Goal: Task Accomplishment & Management: Complete application form

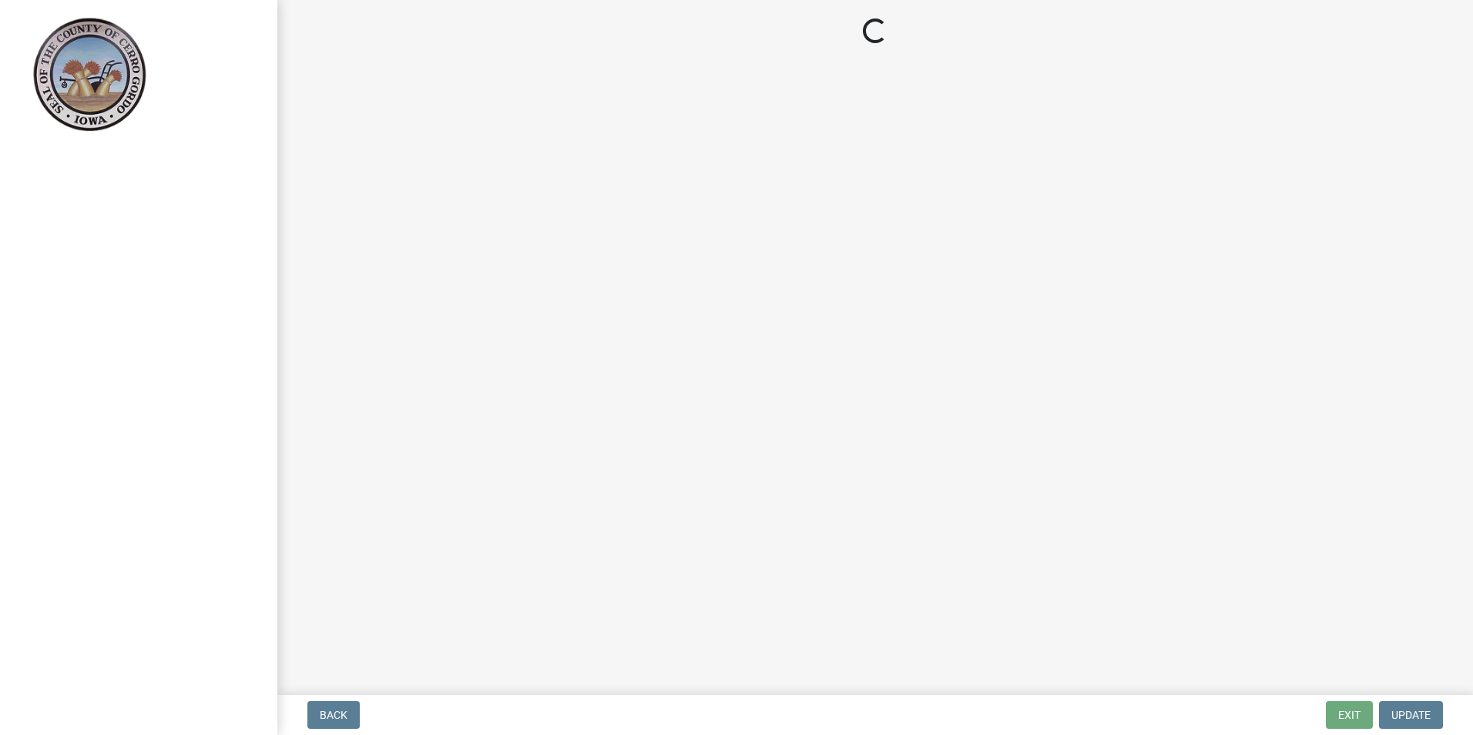
click at [222, 57] on link at bounding box center [132, 73] width 240 height 123
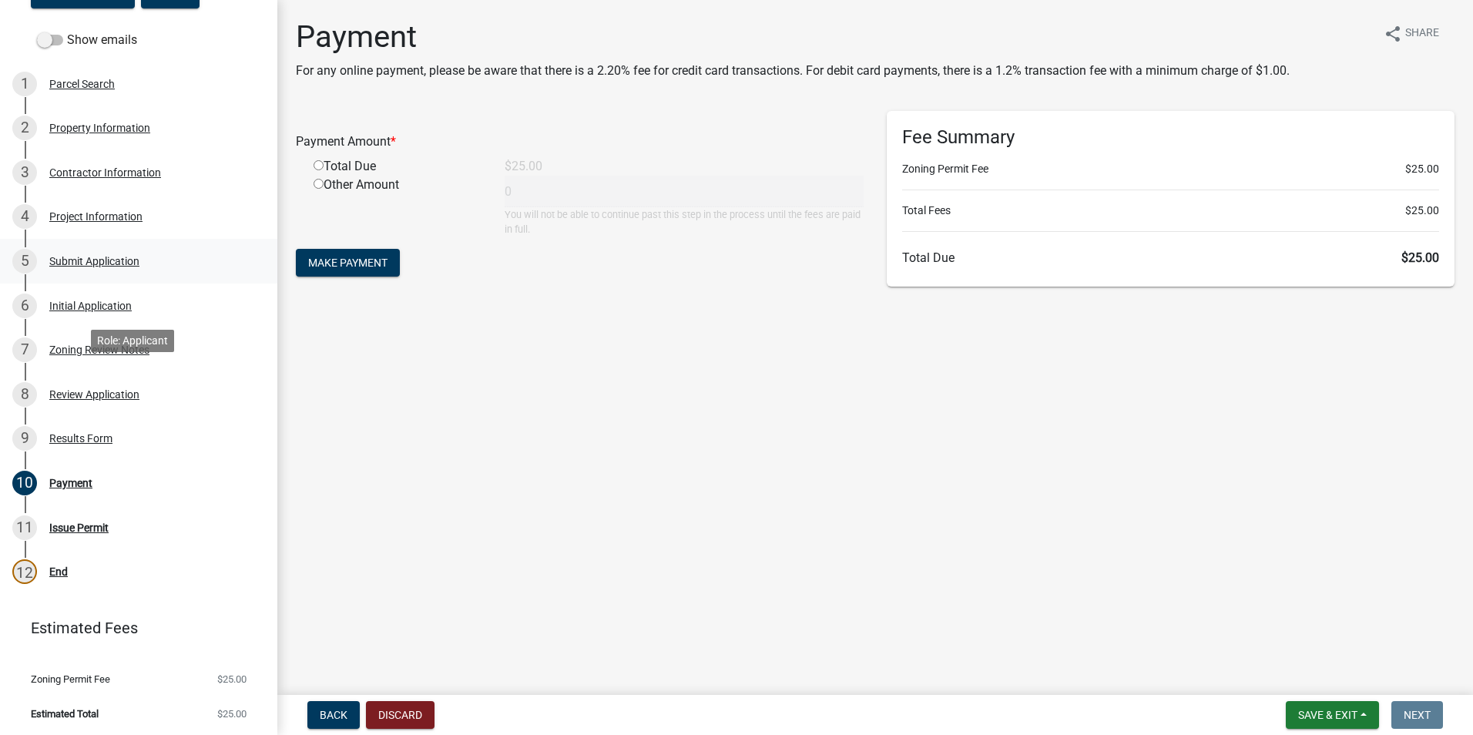
scroll to position [216, 0]
click at [320, 169] on input "radio" at bounding box center [318, 165] width 10 height 10
radio input "true"
type input "25"
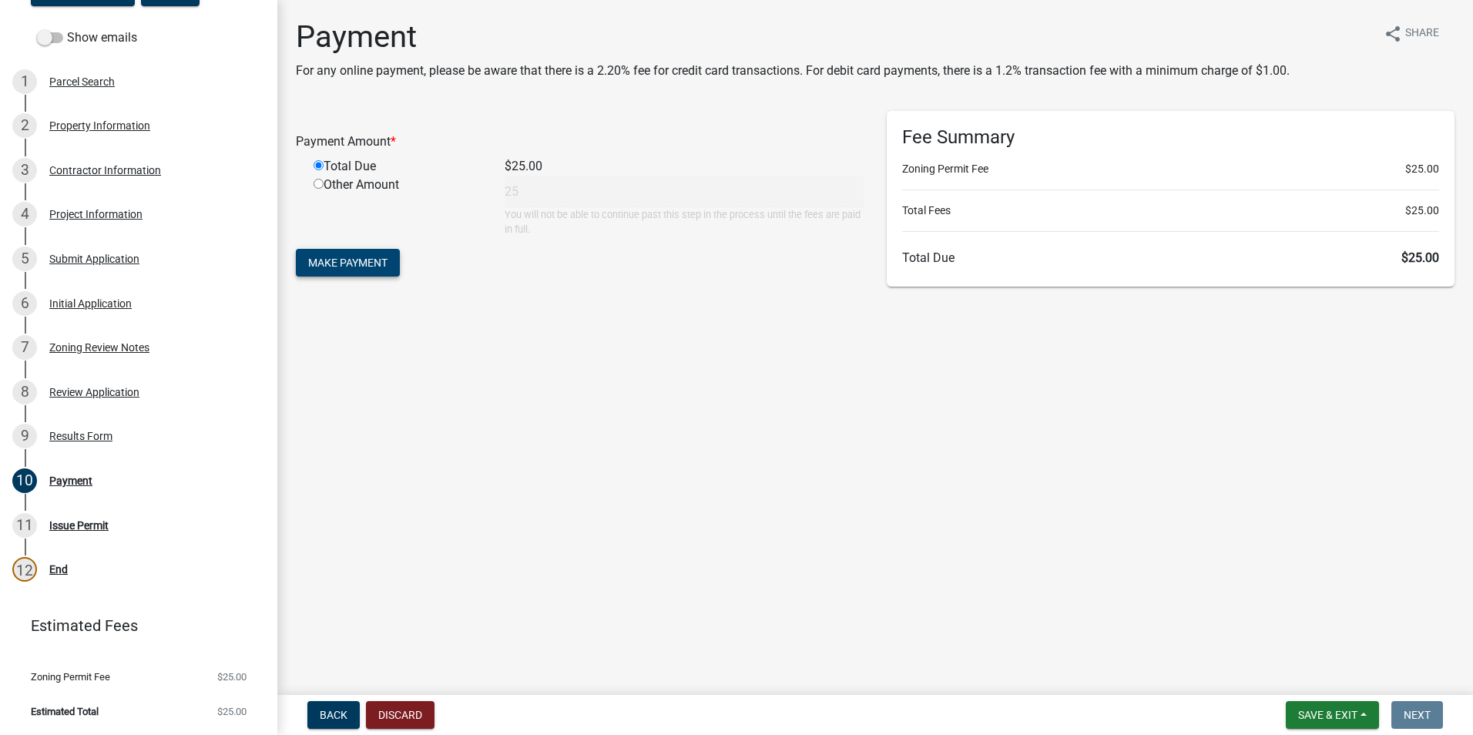
click at [368, 268] on span "Make Payment" at bounding box center [347, 262] width 79 height 12
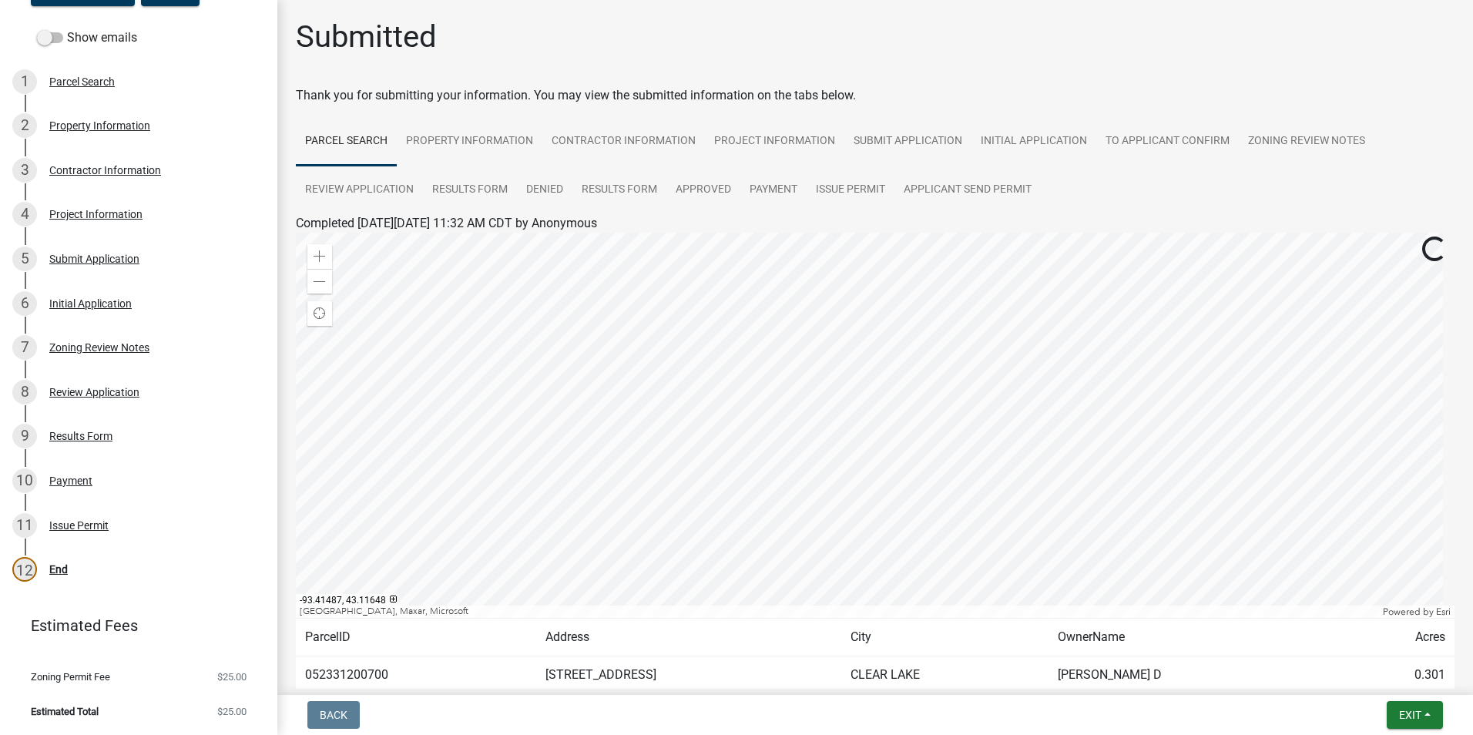
scroll to position [77, 0]
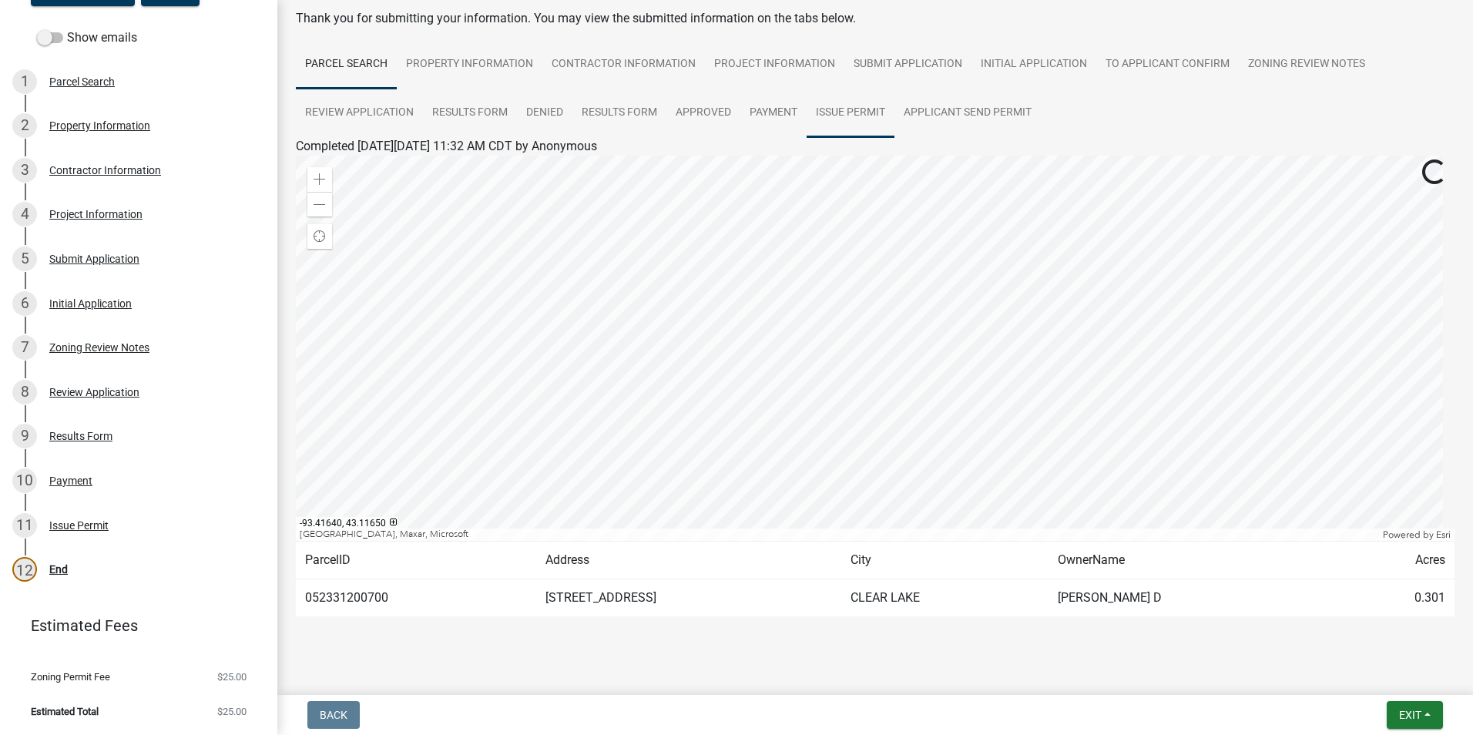
click at [839, 112] on link "Issue Permit" at bounding box center [850, 113] width 88 height 49
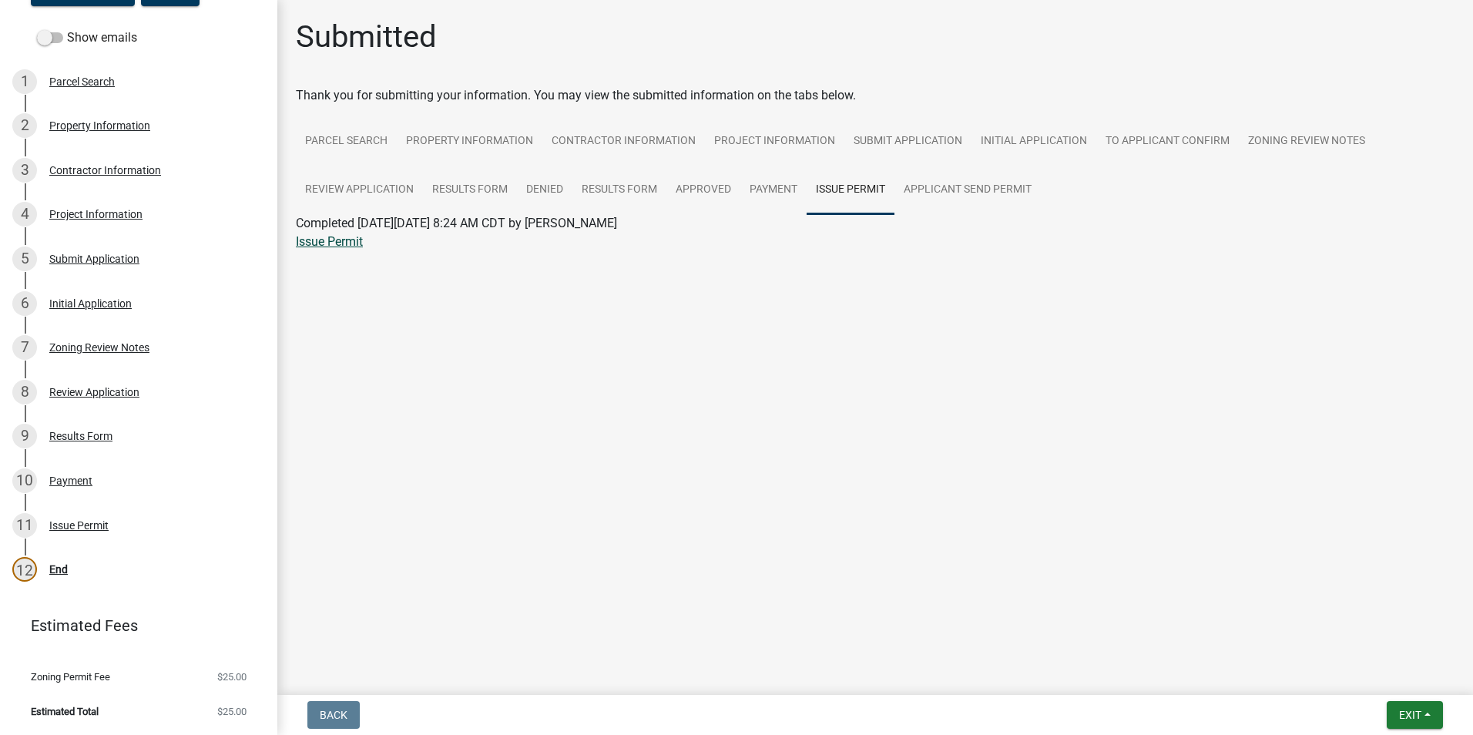
click at [344, 241] on link "Issue Permit" at bounding box center [329, 241] width 67 height 15
